Goal: Information Seeking & Learning: Find specific fact

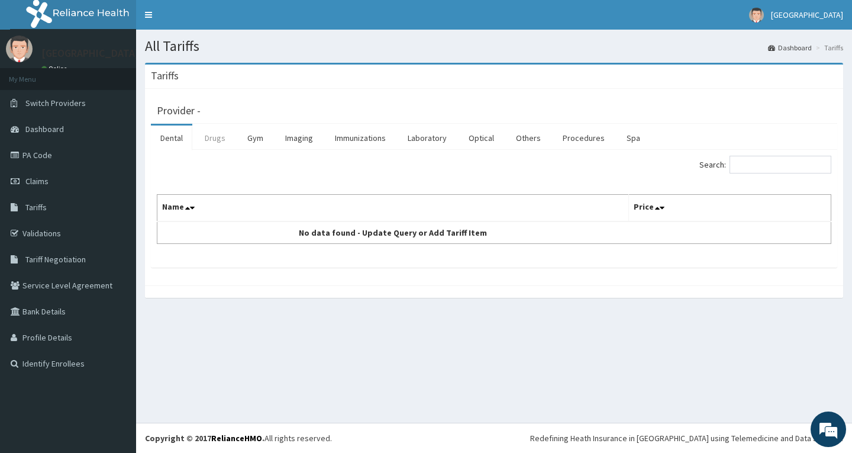
click at [207, 136] on link "Drugs" at bounding box center [215, 137] width 40 height 25
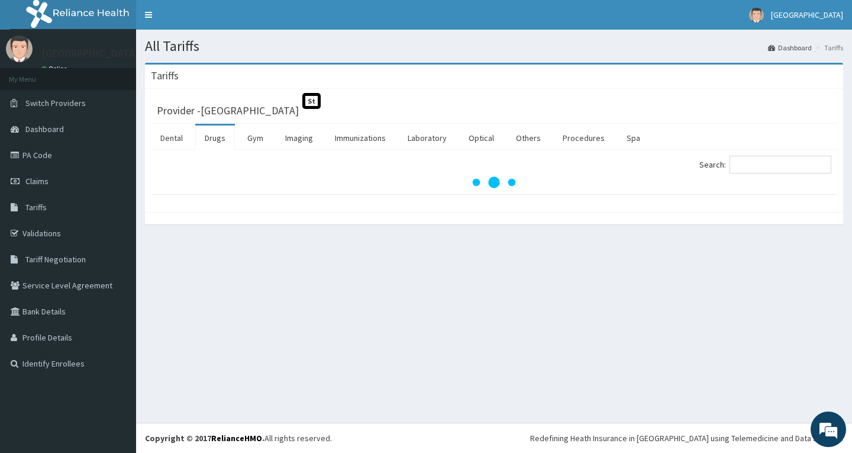
click at [794, 155] on div "Search:" at bounding box center [494, 172] width 687 height 44
click at [782, 167] on input "Search:" at bounding box center [781, 165] width 102 height 18
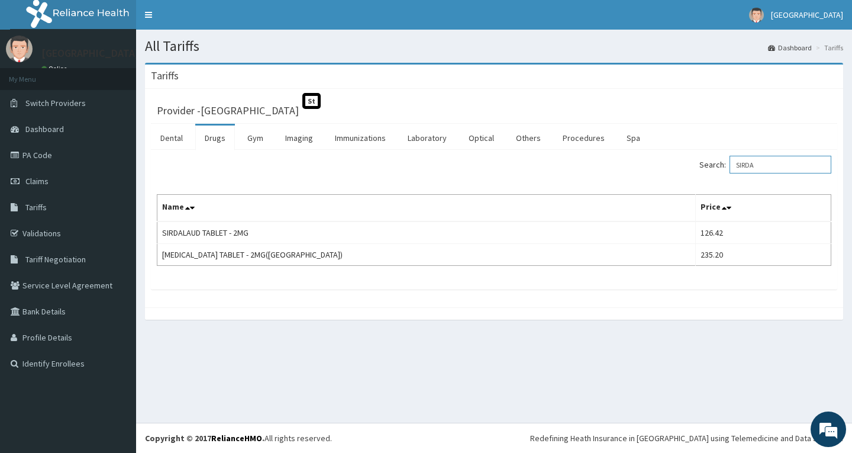
drag, startPoint x: 780, startPoint y: 163, endPoint x: 643, endPoint y: 163, distance: 137.3
click at [643, 163] on div "Search: SIRDA" at bounding box center [667, 166] width 328 height 21
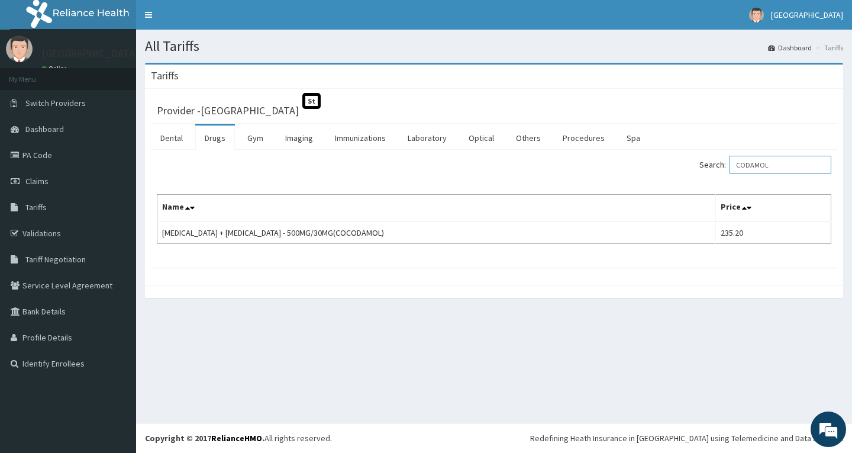
type input "CODAMOL"
click at [41, 238] on link "Validations" at bounding box center [68, 233] width 136 height 26
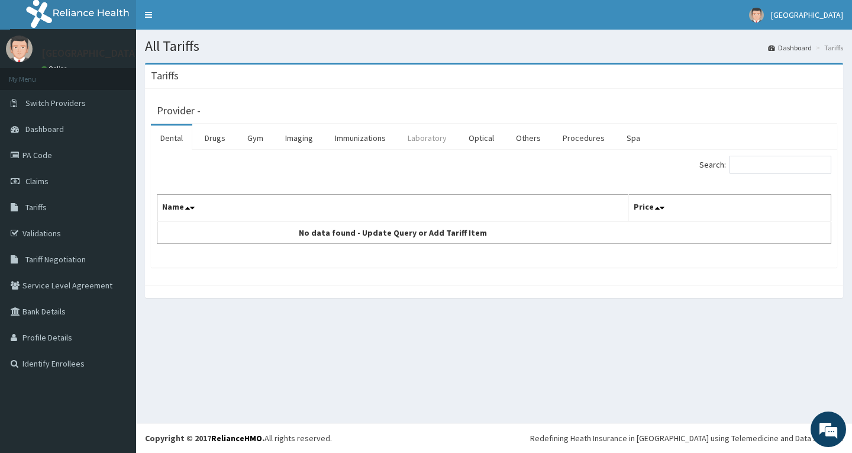
click at [424, 138] on link "Laboratory" at bounding box center [427, 137] width 58 height 25
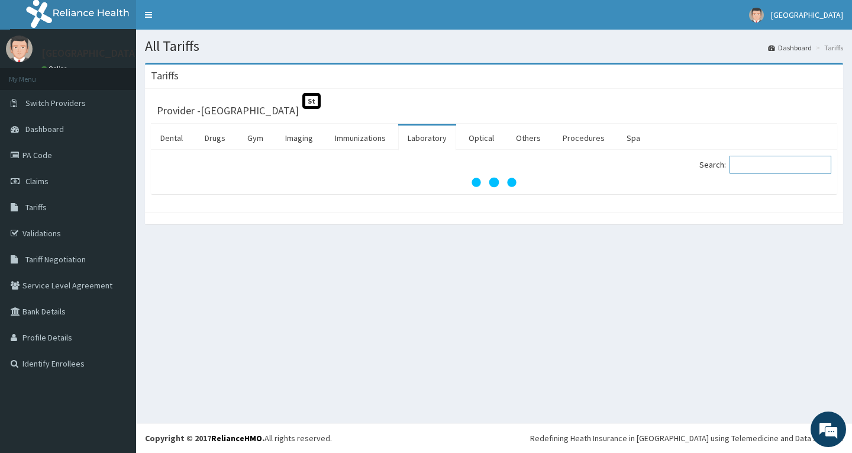
click at [792, 169] on input "Search:" at bounding box center [781, 165] width 102 height 18
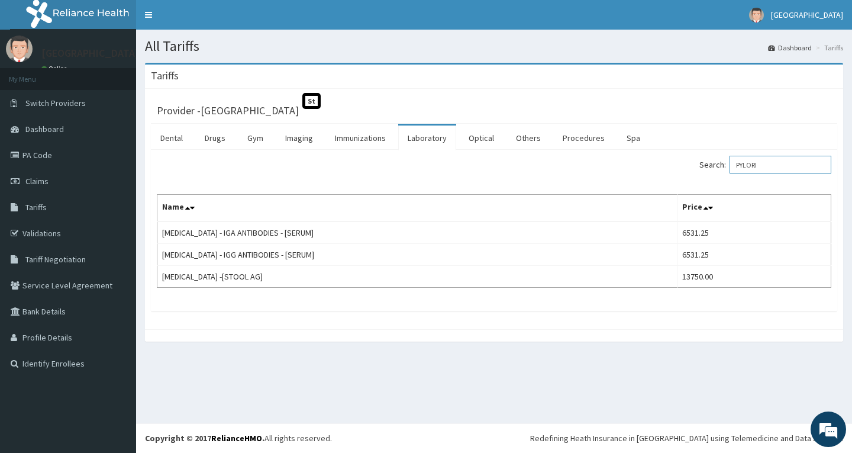
type input "PYLORI"
